Goal: Find specific page/section: Find specific page/section

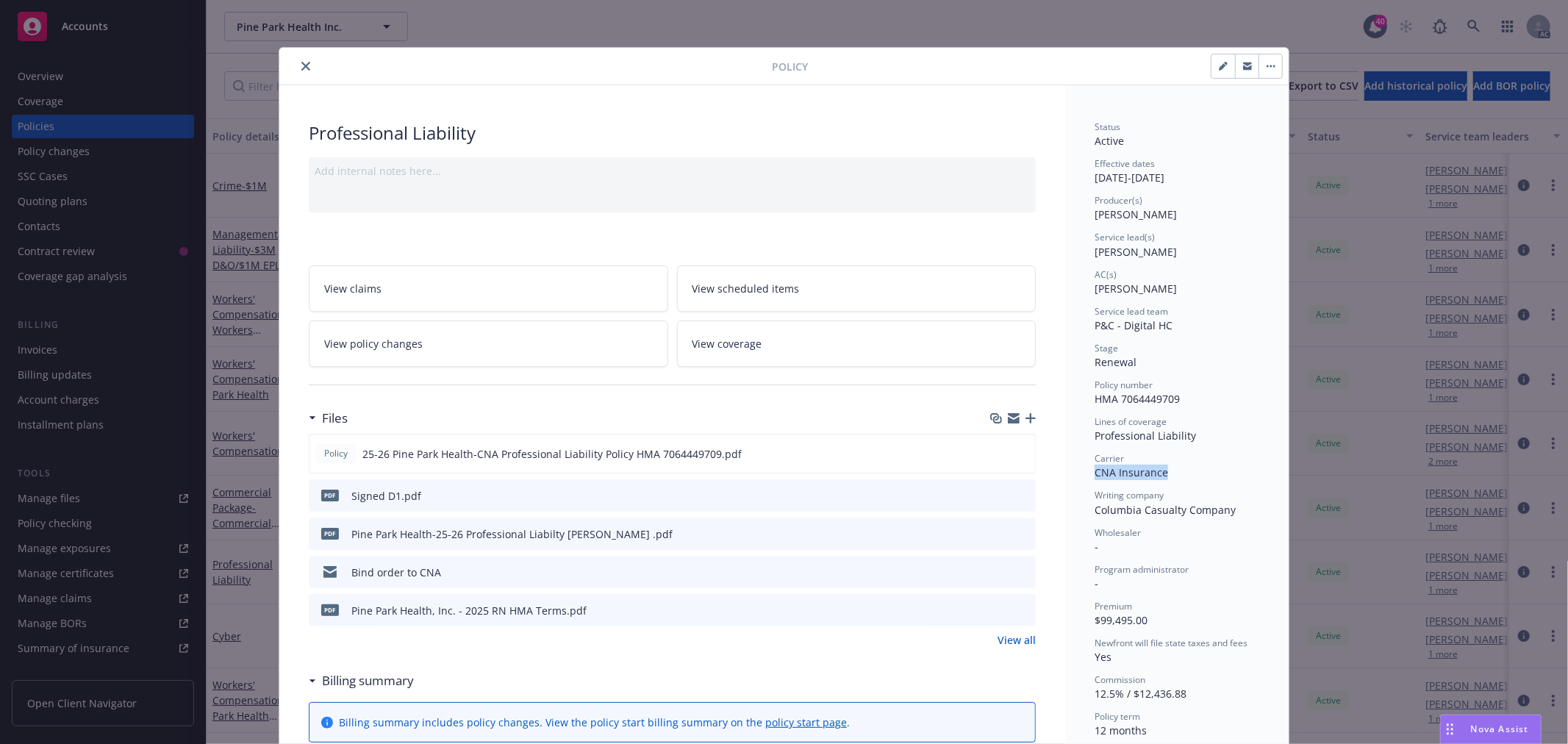
click at [299, 59] on button "close" at bounding box center [306, 66] width 18 height 18
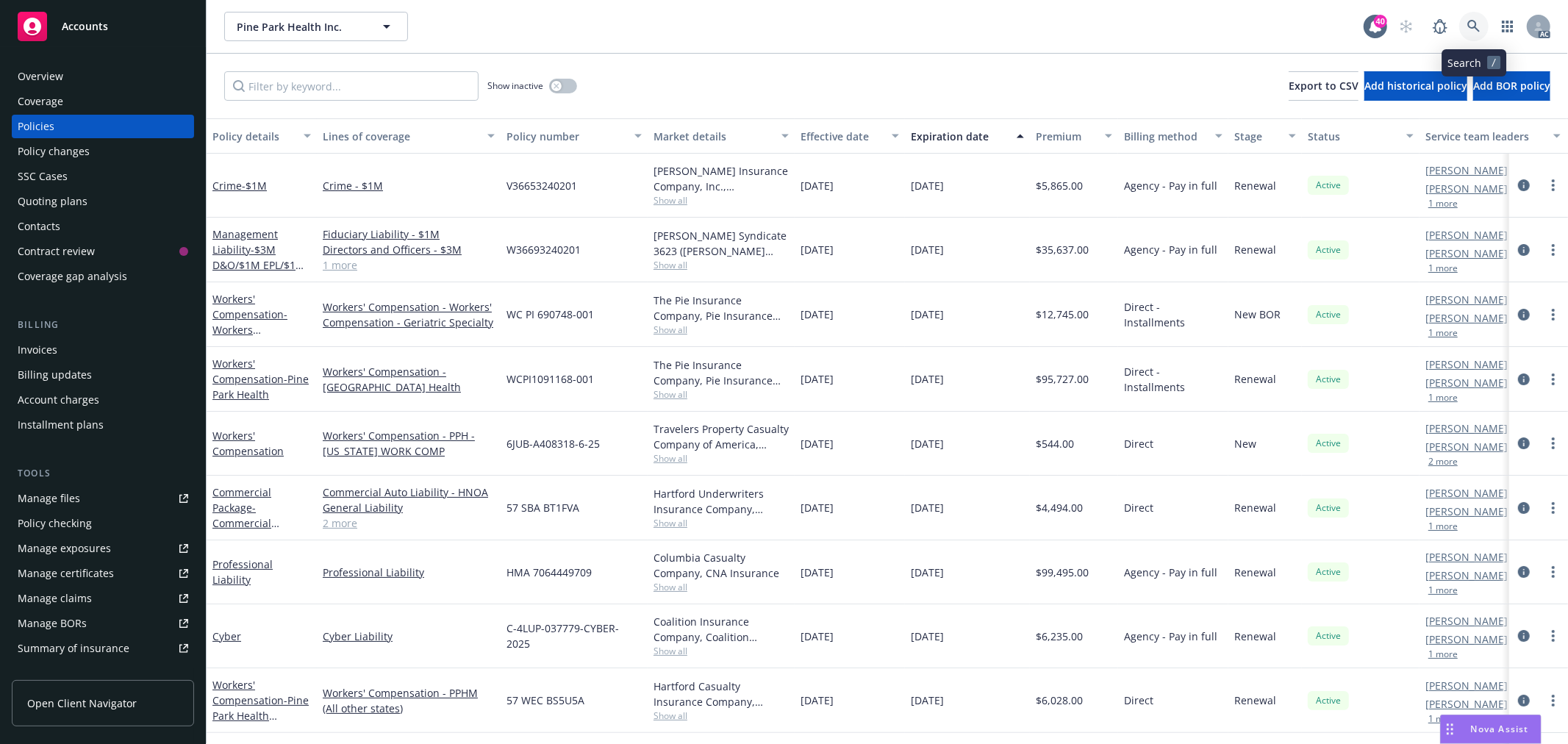
click at [1468, 18] on link at bounding box center [1473, 27] width 29 height 29
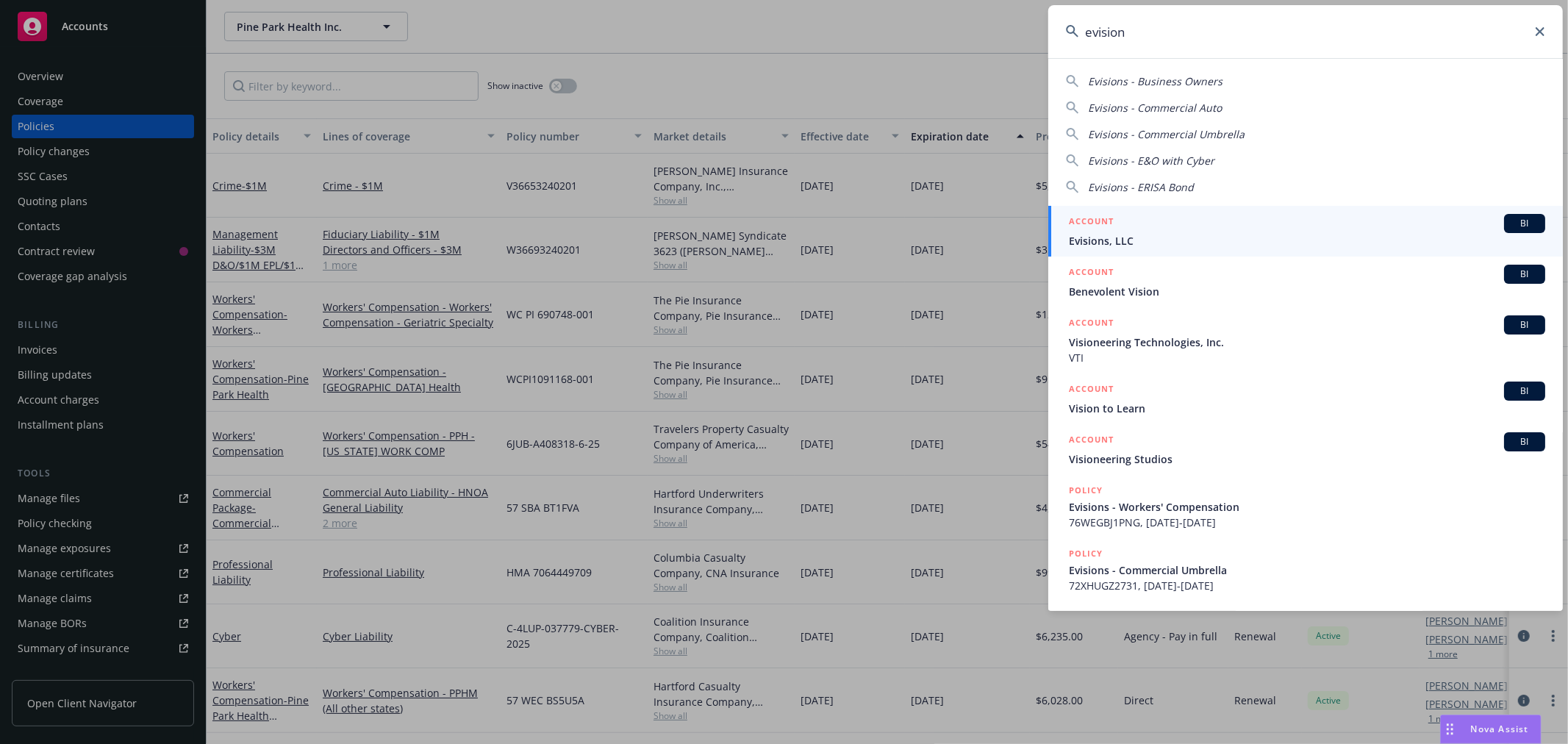
type input "evision"
click at [1383, 236] on span "Evisions, LLC" at bounding box center [1307, 241] width 476 height 15
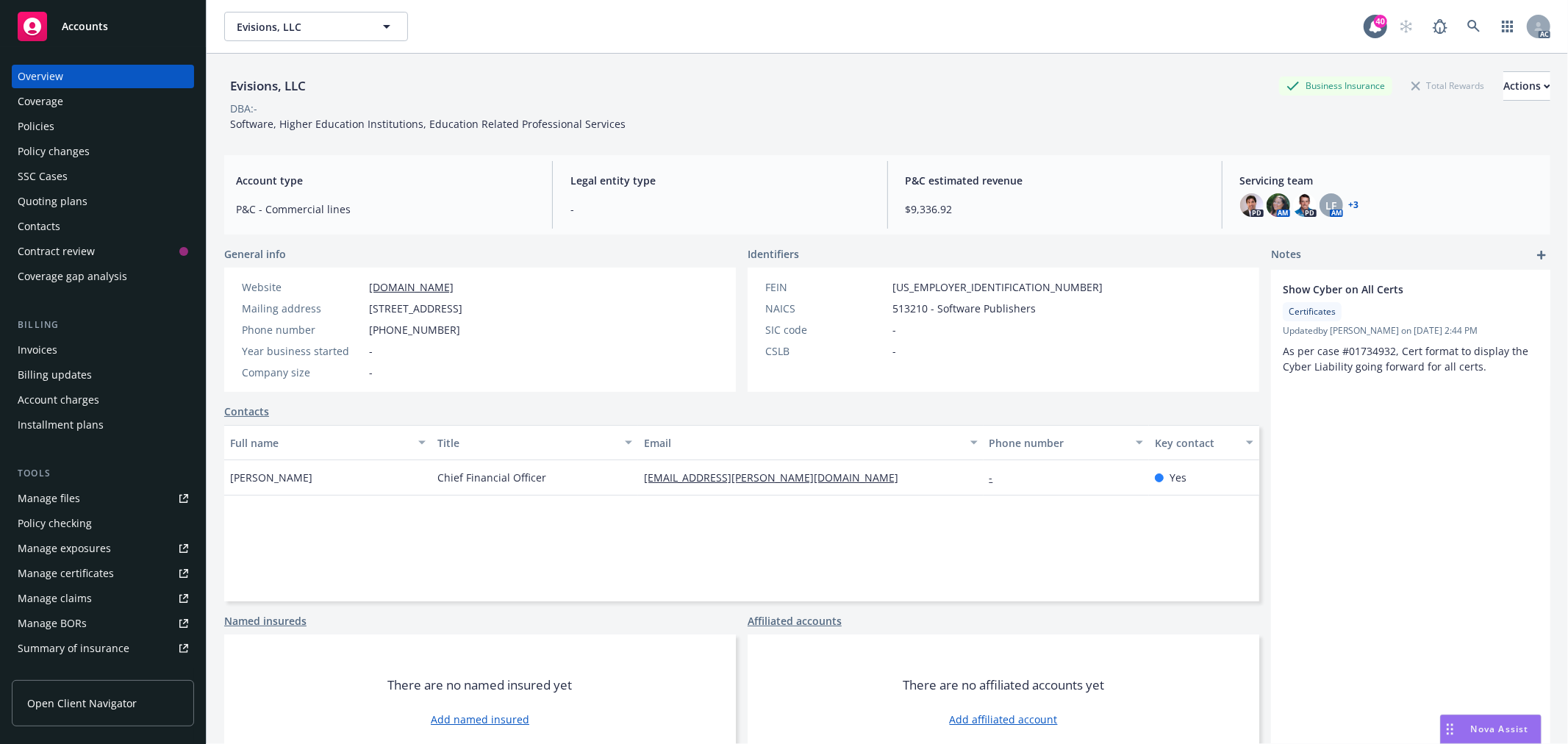
click at [48, 130] on div "Policies" at bounding box center [36, 126] width 36 height 24
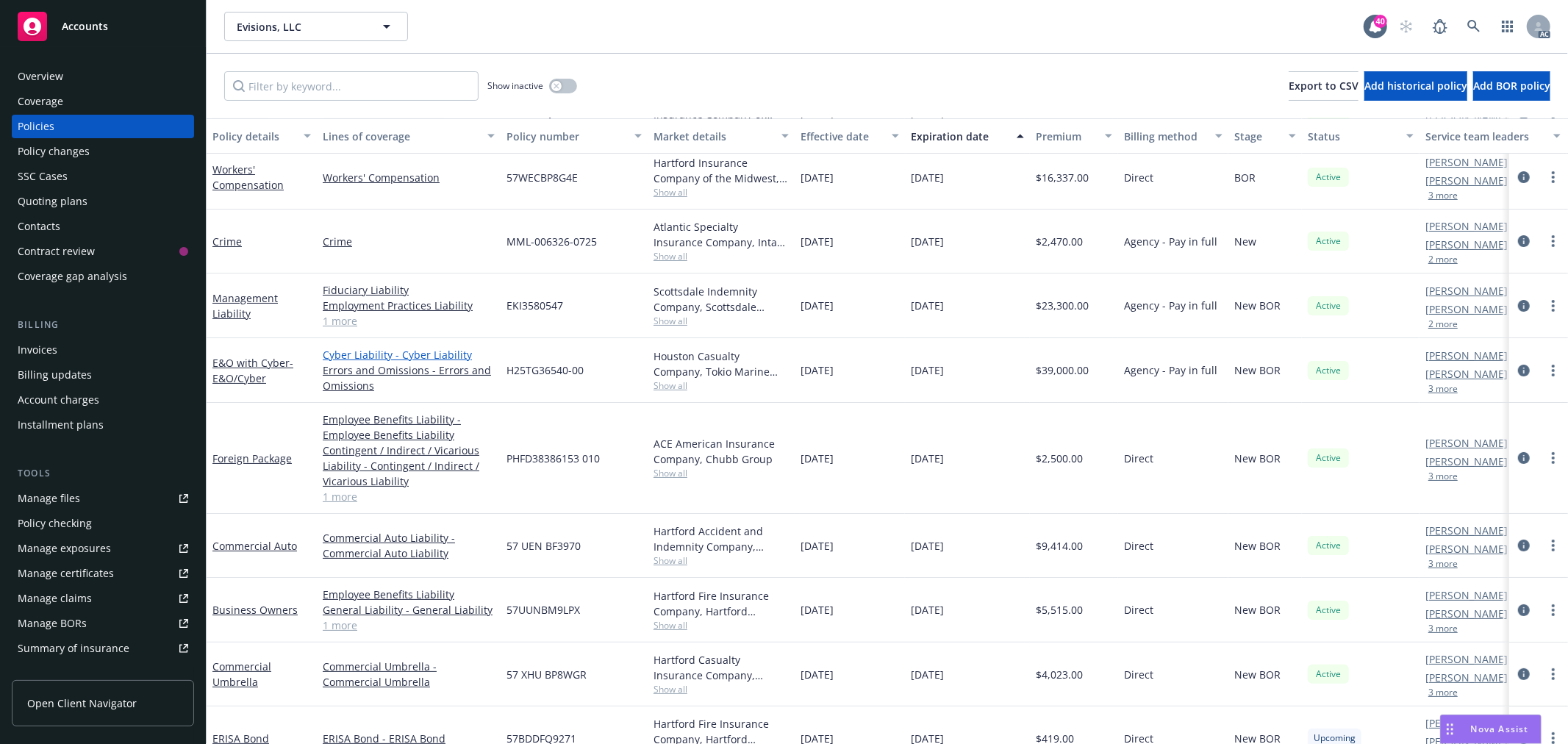
scroll to position [111, 0]
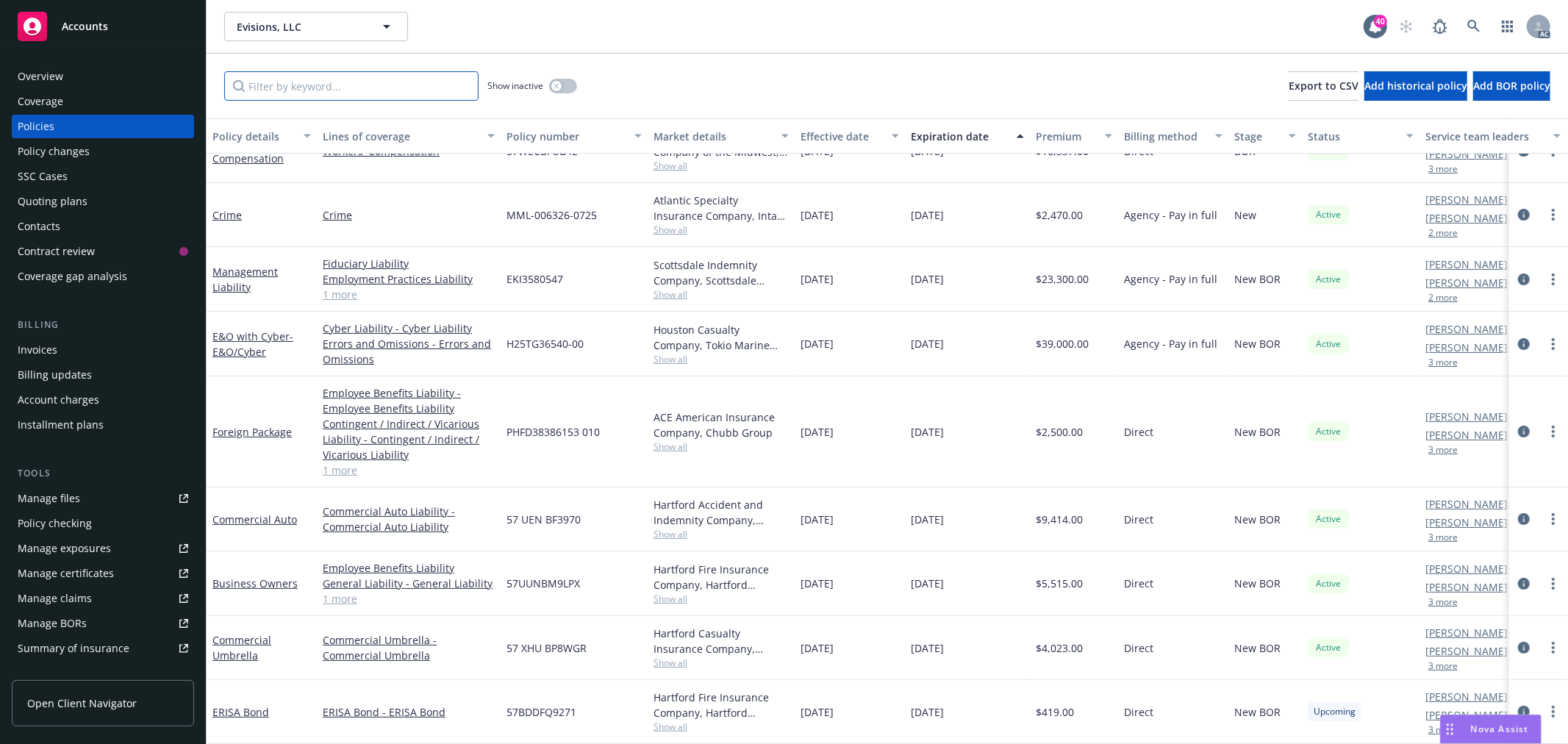
click at [371, 90] on input "Filter by keyword..." at bounding box center [352, 86] width 254 height 29
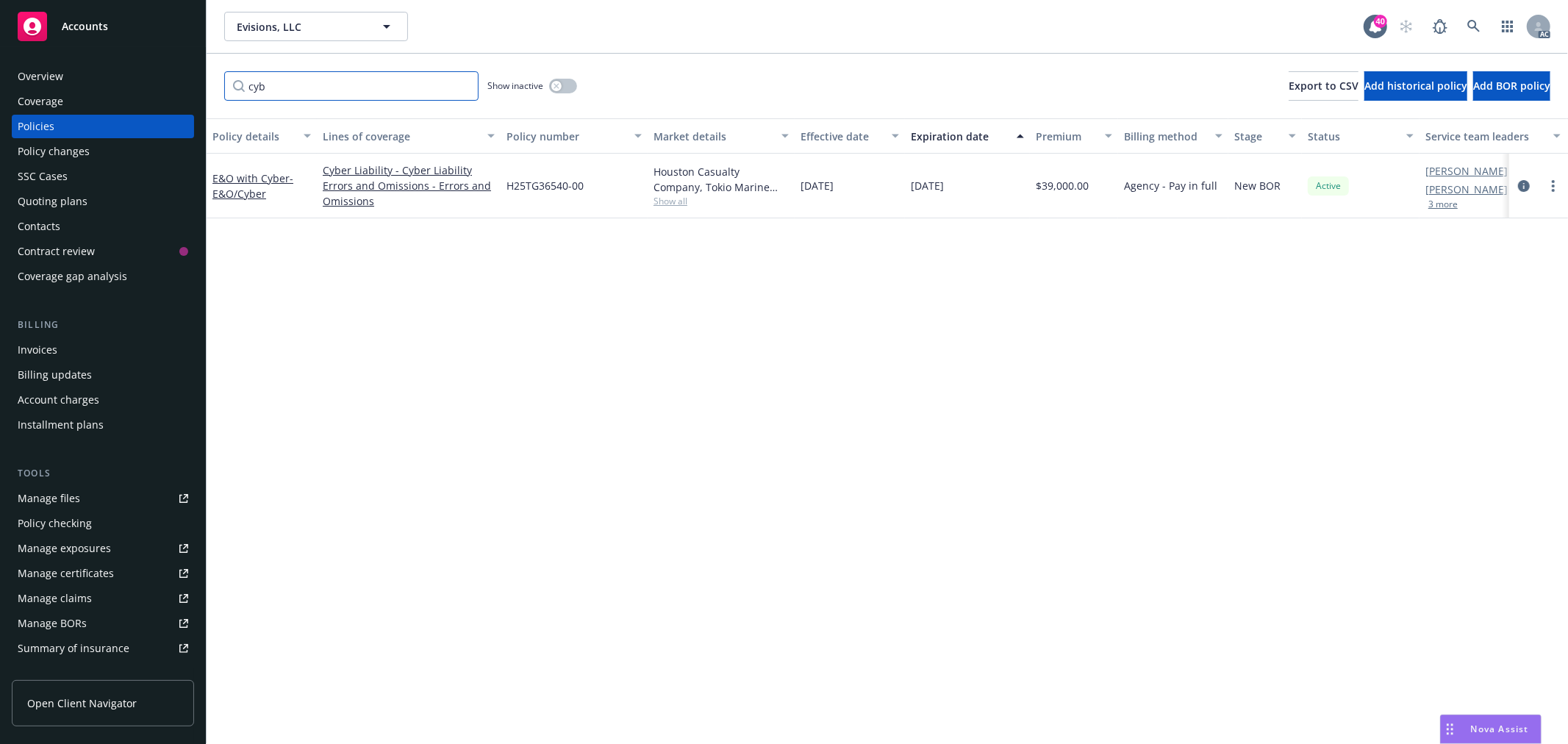
type input "cyb"
click at [556, 186] on span "H25TG36540-00" at bounding box center [544, 186] width 77 height 15
copy span "H25TG36540"
click at [227, 175] on link "E&O with Cyber - E&O/Cyber" at bounding box center [253, 186] width 81 height 29
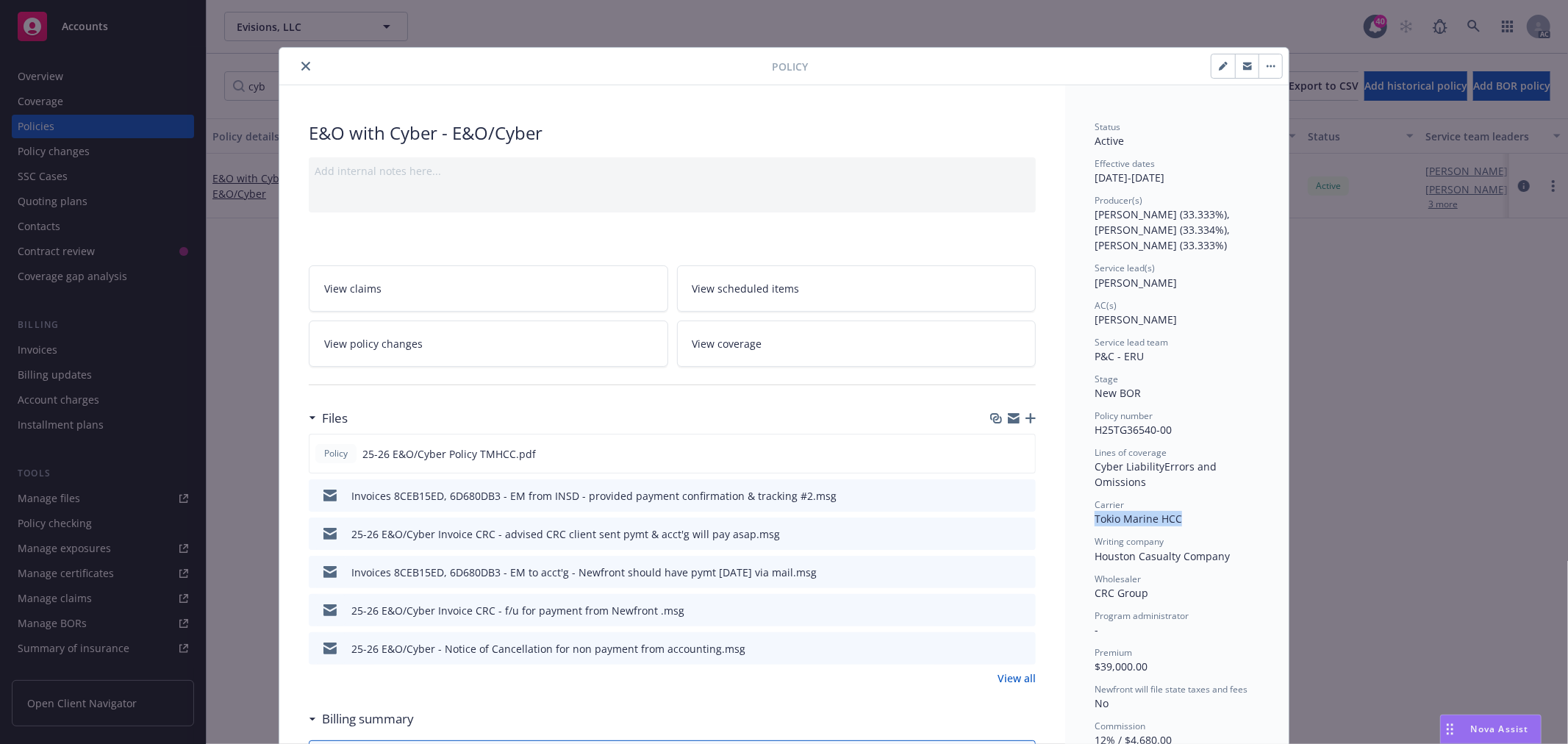
drag, startPoint x: 1184, startPoint y: 520, endPoint x: 1091, endPoint y: 521, distance: 93.0
click at [1094, 521] on div "Carrier Tokio Marine HCC" at bounding box center [1176, 512] width 164 height 28
copy span "Tokio Marine HCC"
click at [299, 60] on button "close" at bounding box center [306, 66] width 18 height 18
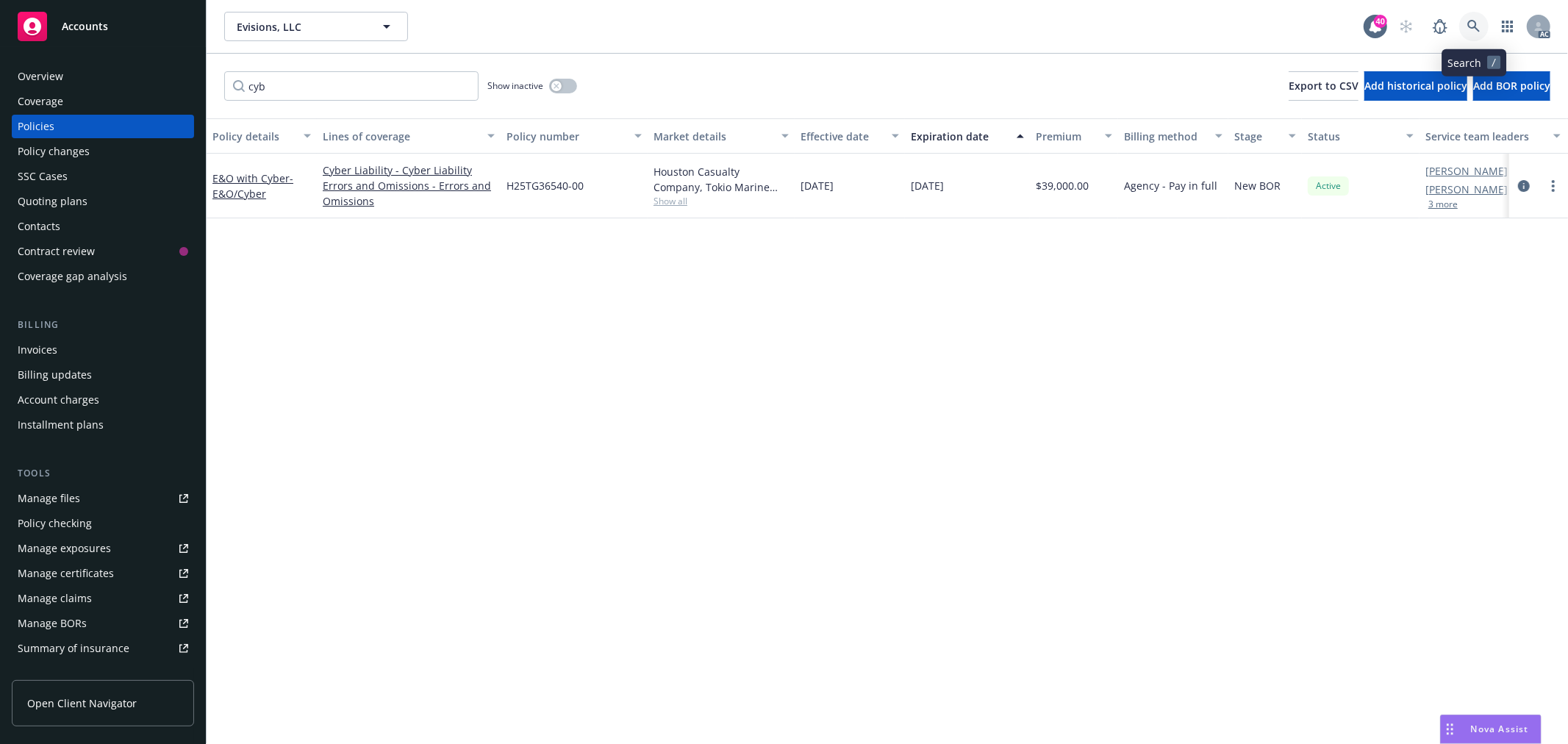
click at [1476, 20] on icon at bounding box center [1473, 27] width 13 height 13
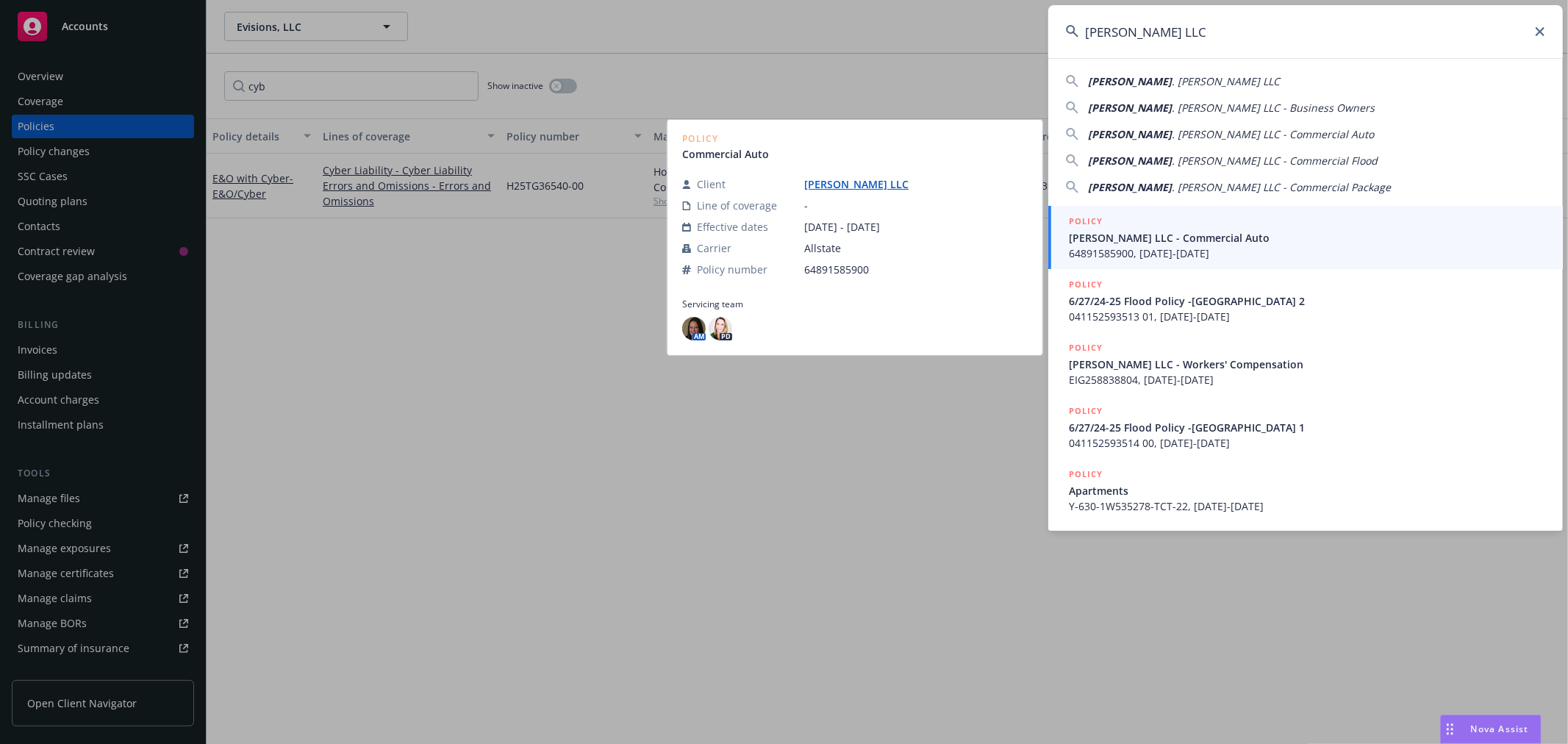
type input "[PERSON_NAME] LLC"
click at [1339, 232] on span "[PERSON_NAME] LLC - Commercial Auto" at bounding box center [1307, 237] width 476 height 15
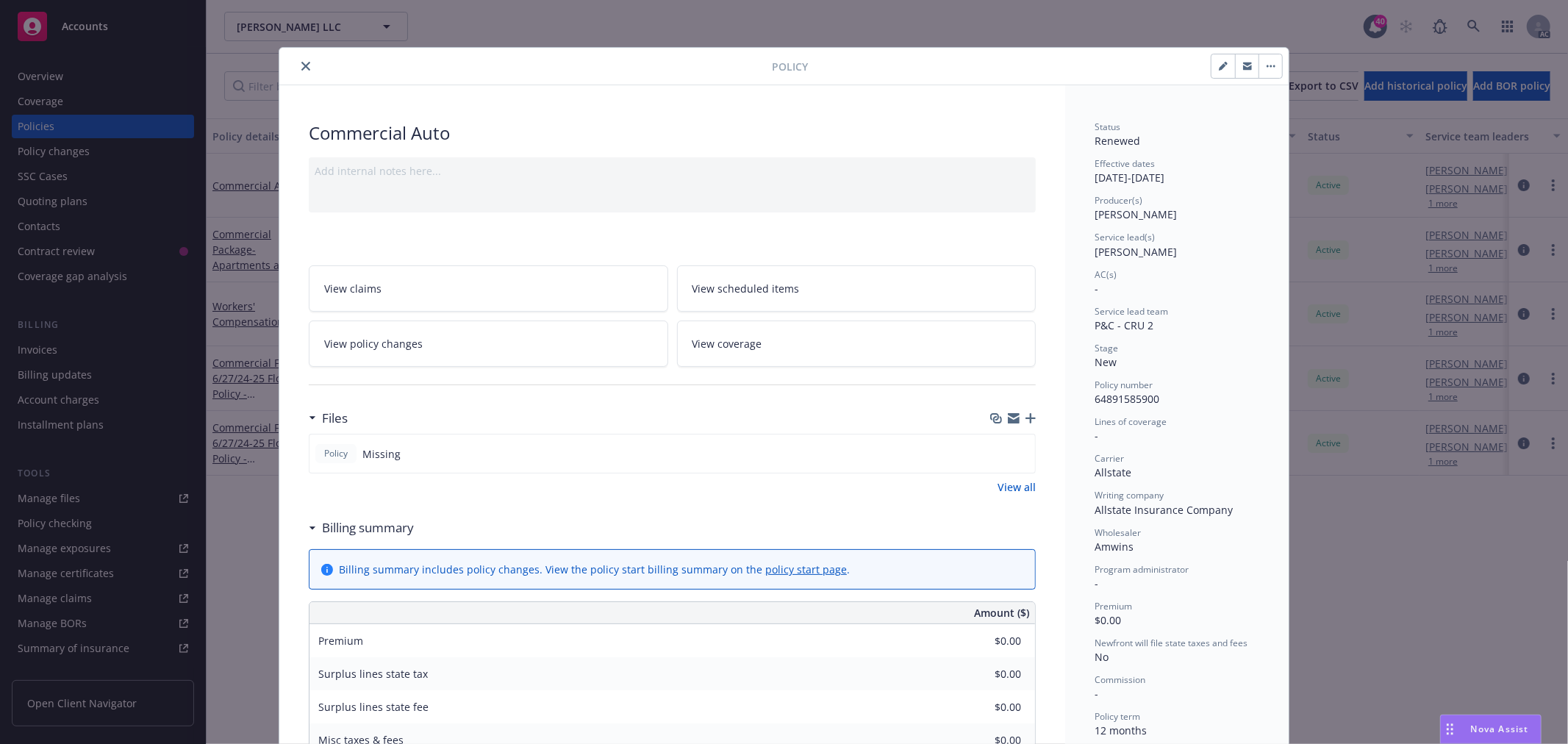
click at [301, 62] on icon "close" at bounding box center [305, 66] width 9 height 9
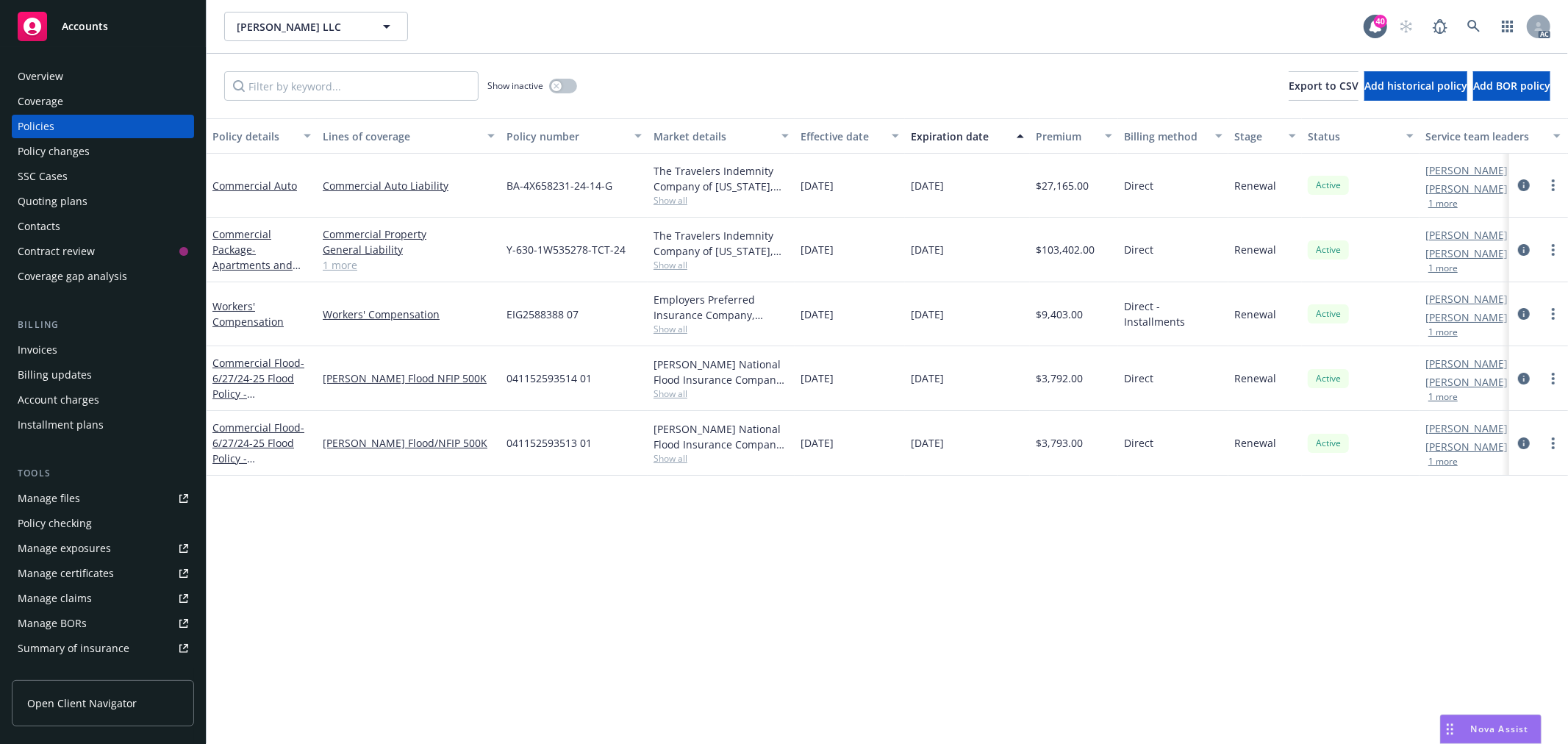
click at [104, 76] on div "Overview" at bounding box center [103, 76] width 171 height 24
